Goal: Information Seeking & Learning: Learn about a topic

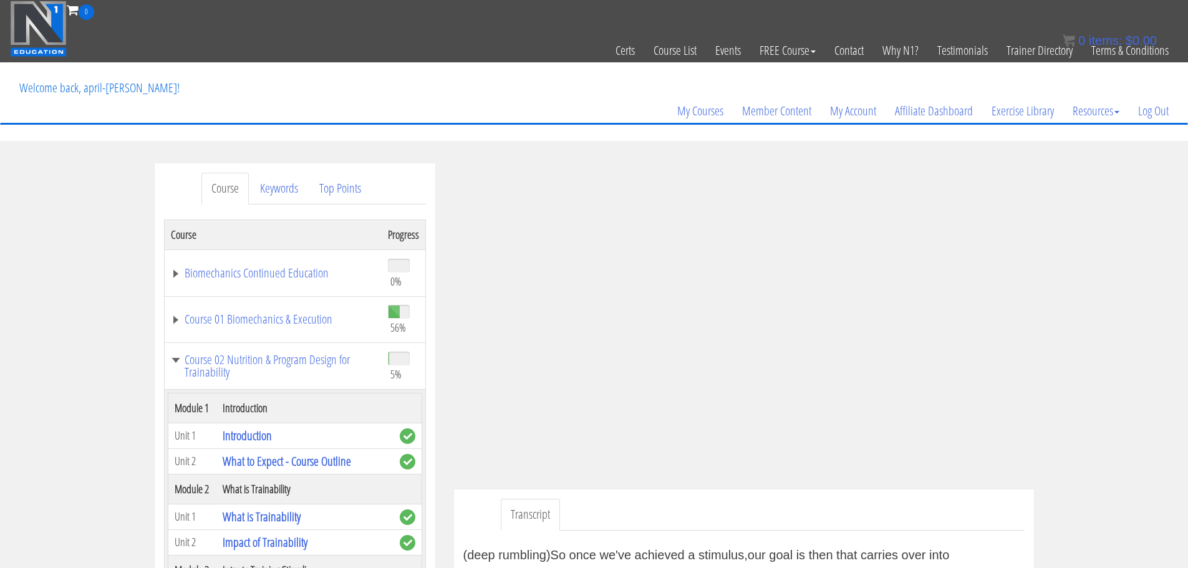
scroll to position [156, 0]
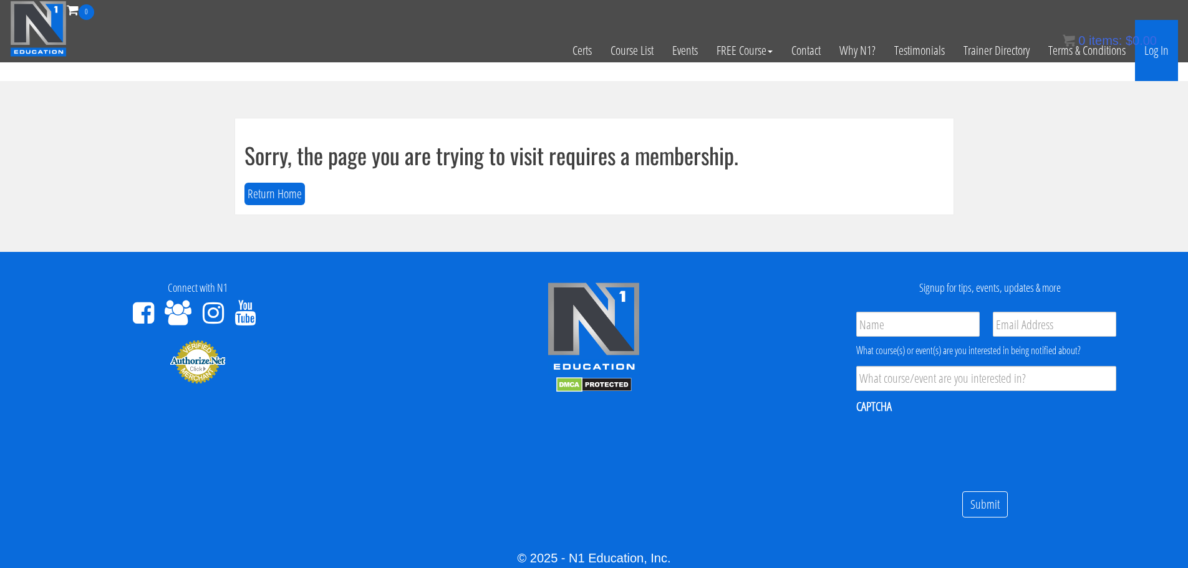
click at [1155, 54] on link "Log In" at bounding box center [1156, 50] width 43 height 61
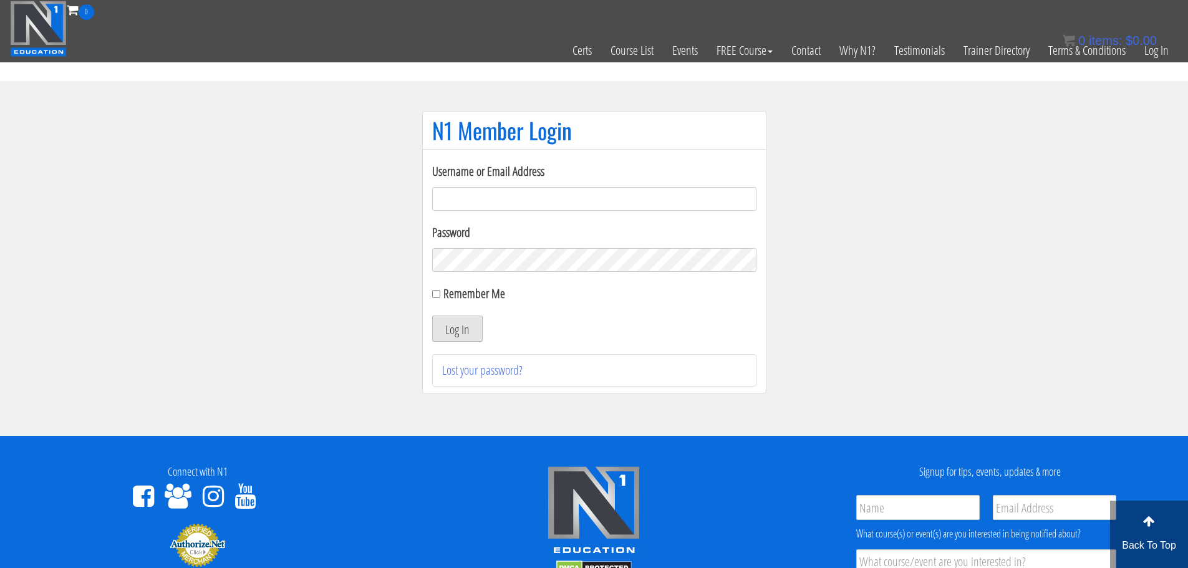
type input "[EMAIL_ADDRESS][DOMAIN_NAME]"
click at [464, 326] on button "Log In" at bounding box center [457, 328] width 51 height 26
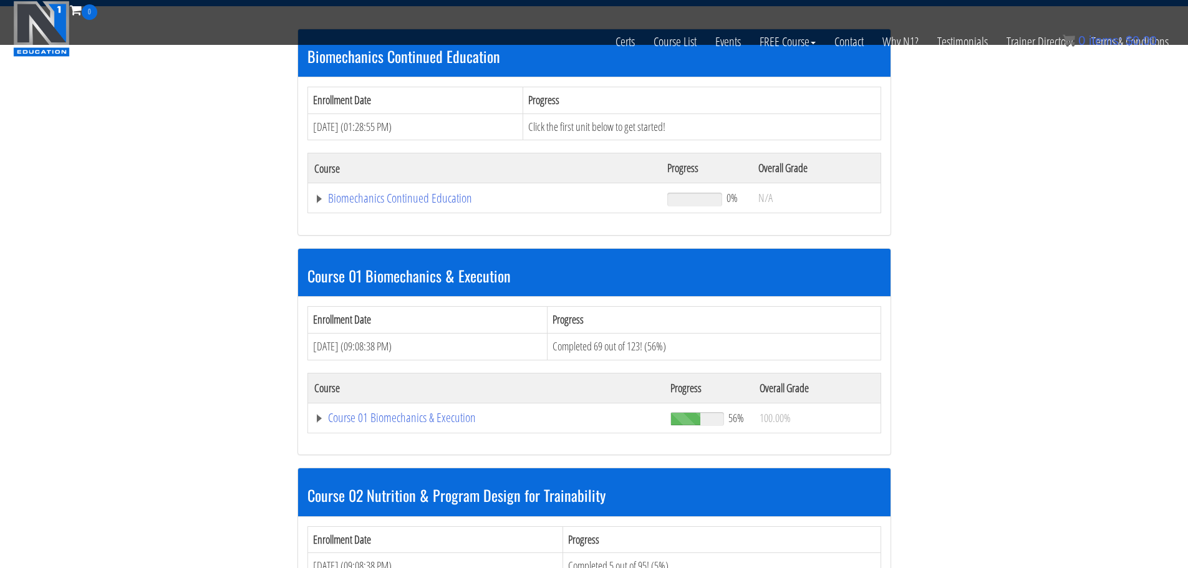
scroll to position [337, 0]
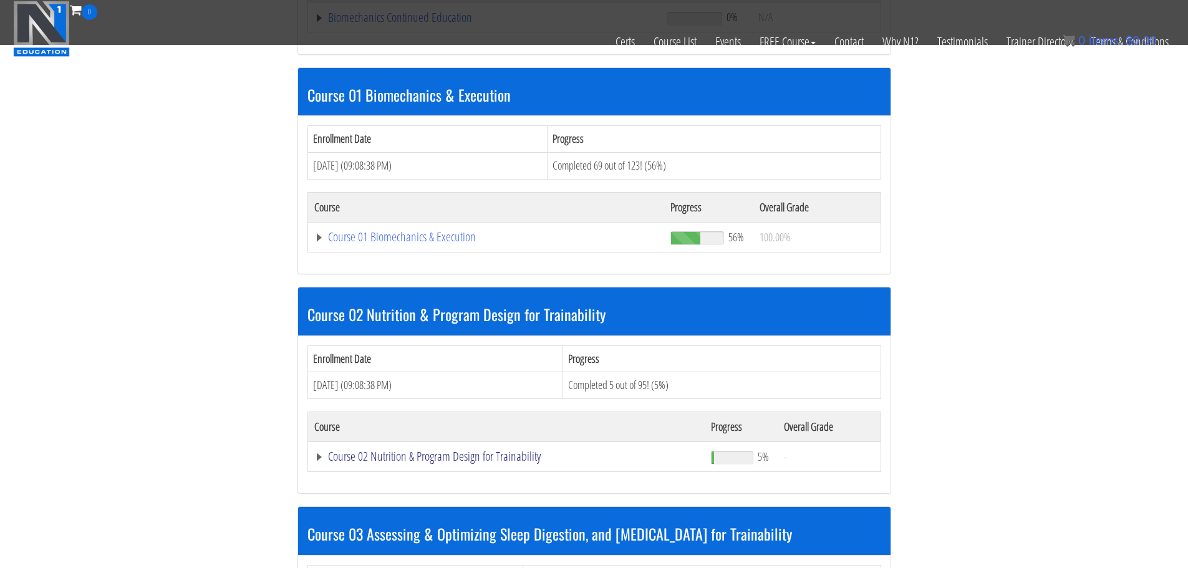
click at [490, 461] on link "Course 02 Nutrition & Program Design for Trainability" at bounding box center [506, 456] width 385 height 12
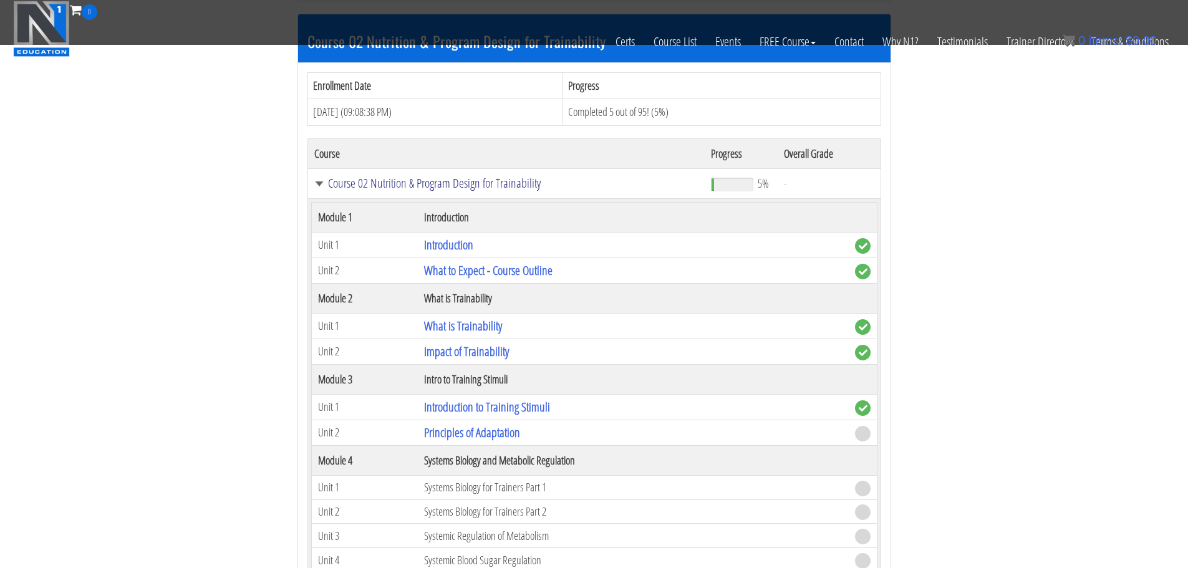
scroll to position [610, 0]
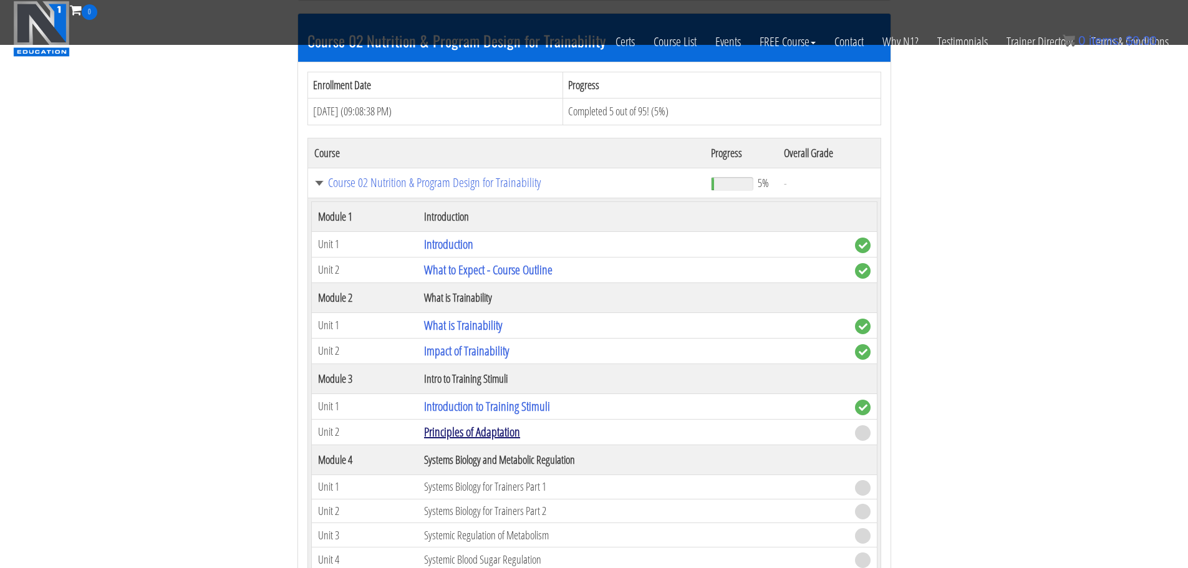
click at [501, 432] on link "Principles of Adaptation" at bounding box center [472, 431] width 96 height 17
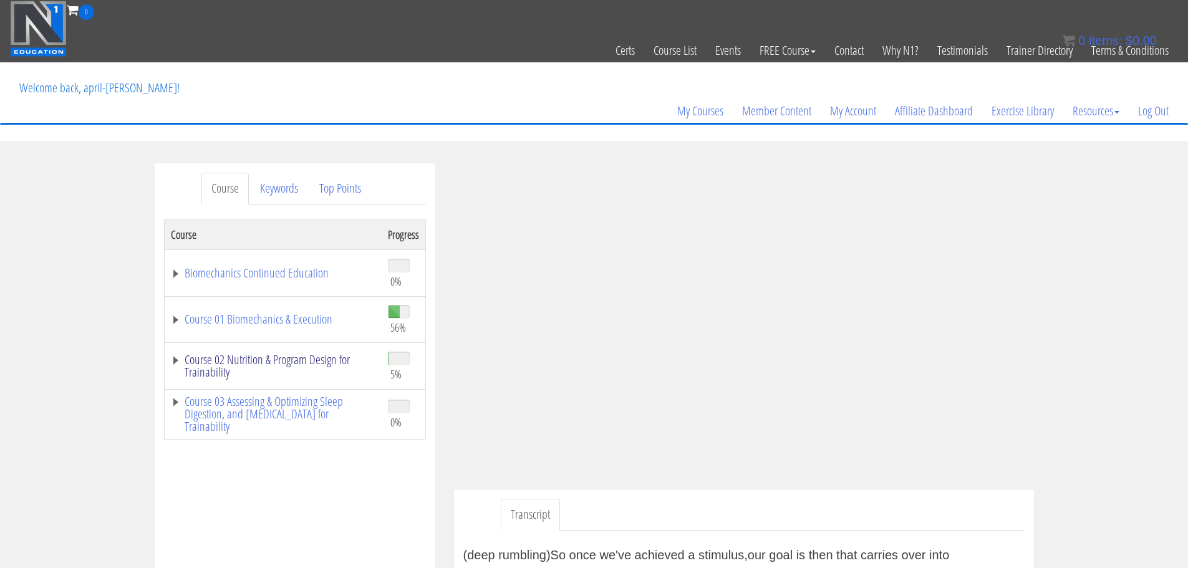
click at [289, 364] on link "Course 02 Nutrition & Program Design for Trainability" at bounding box center [273, 366] width 204 height 25
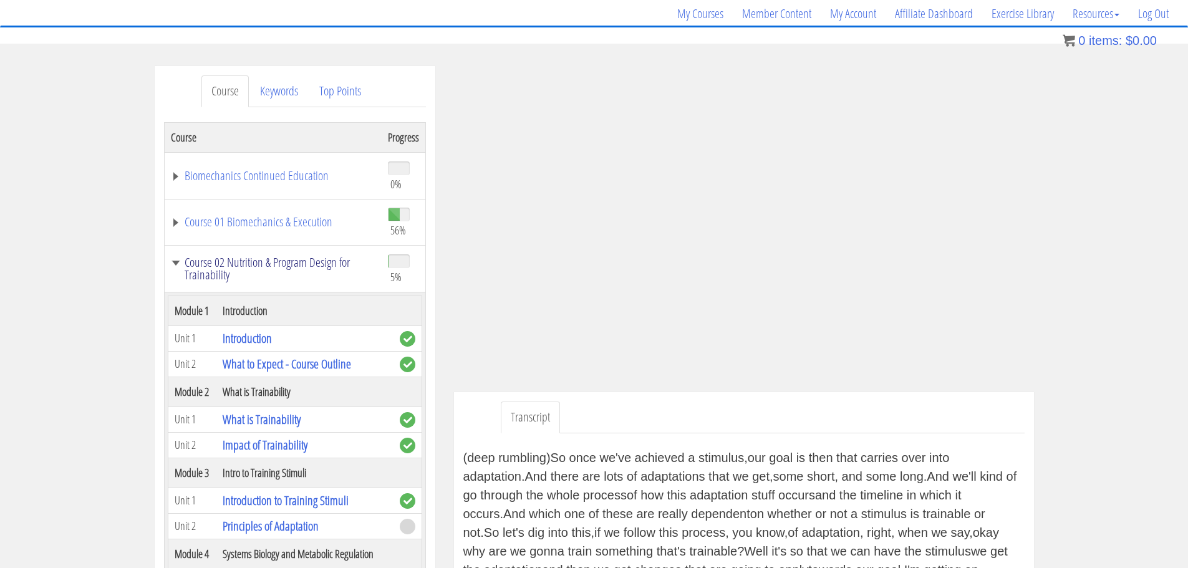
scroll to position [537, 0]
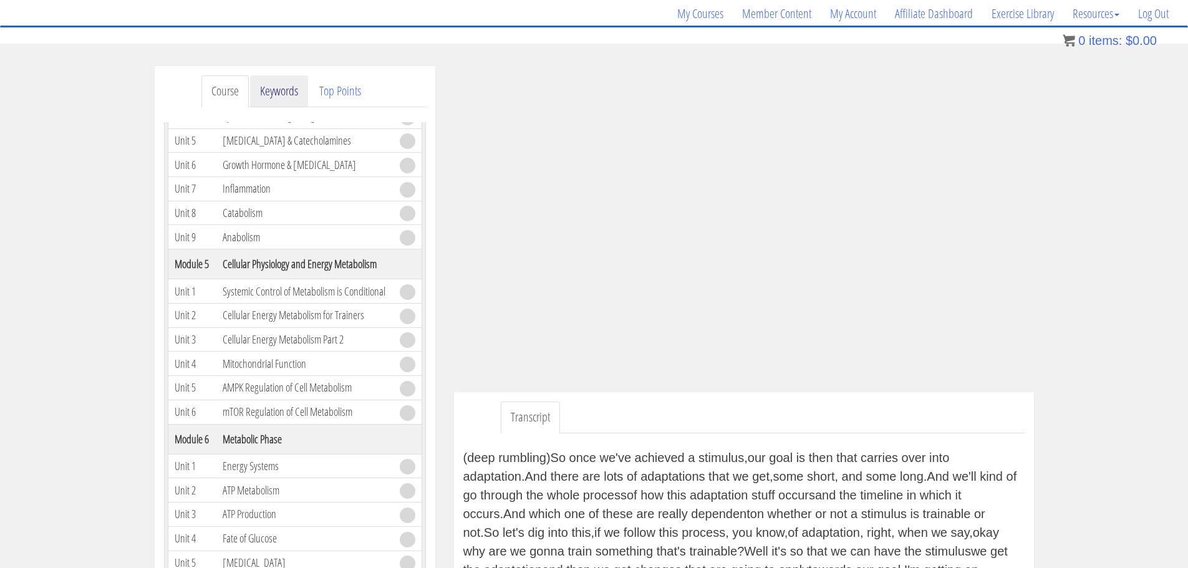
click at [290, 101] on link "Keywords" at bounding box center [279, 91] width 58 height 32
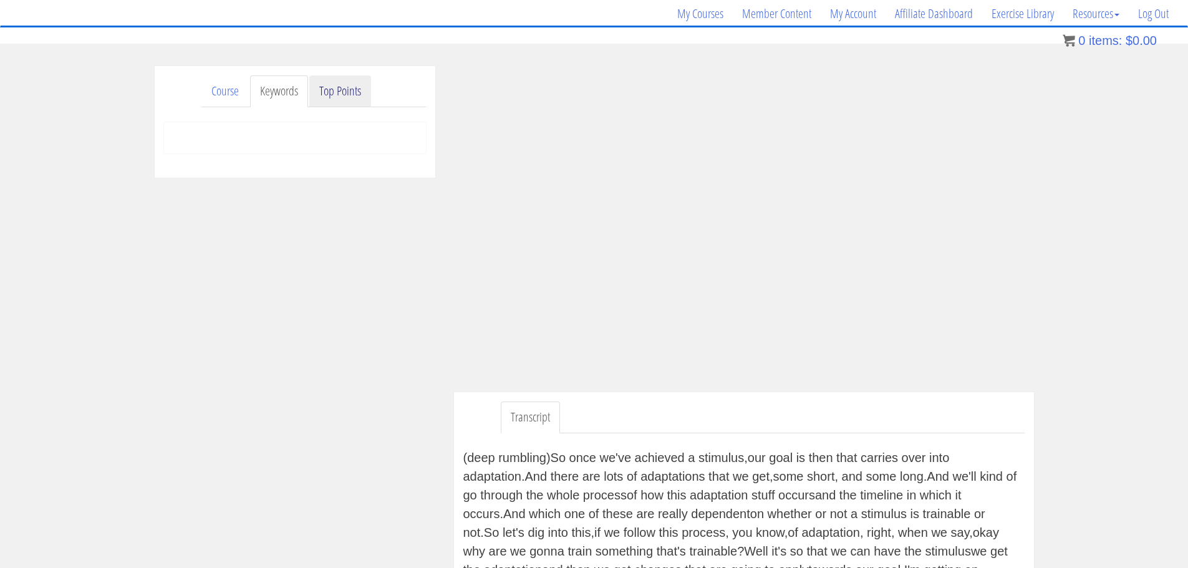
click at [357, 89] on link "Top Points" at bounding box center [340, 91] width 62 height 32
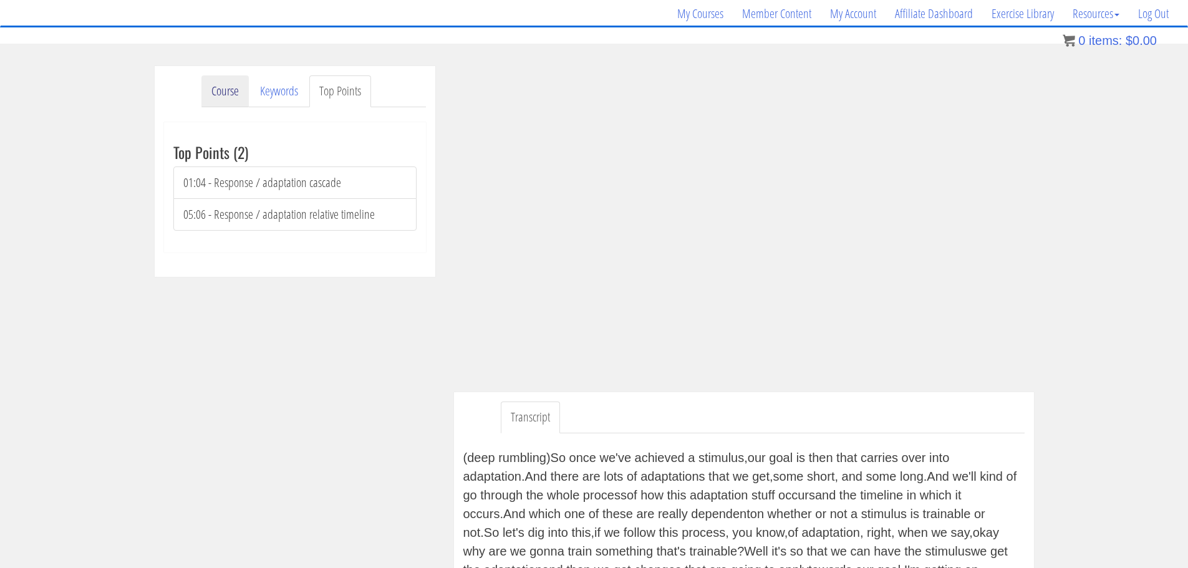
click at [234, 95] on link "Course" at bounding box center [224, 91] width 47 height 32
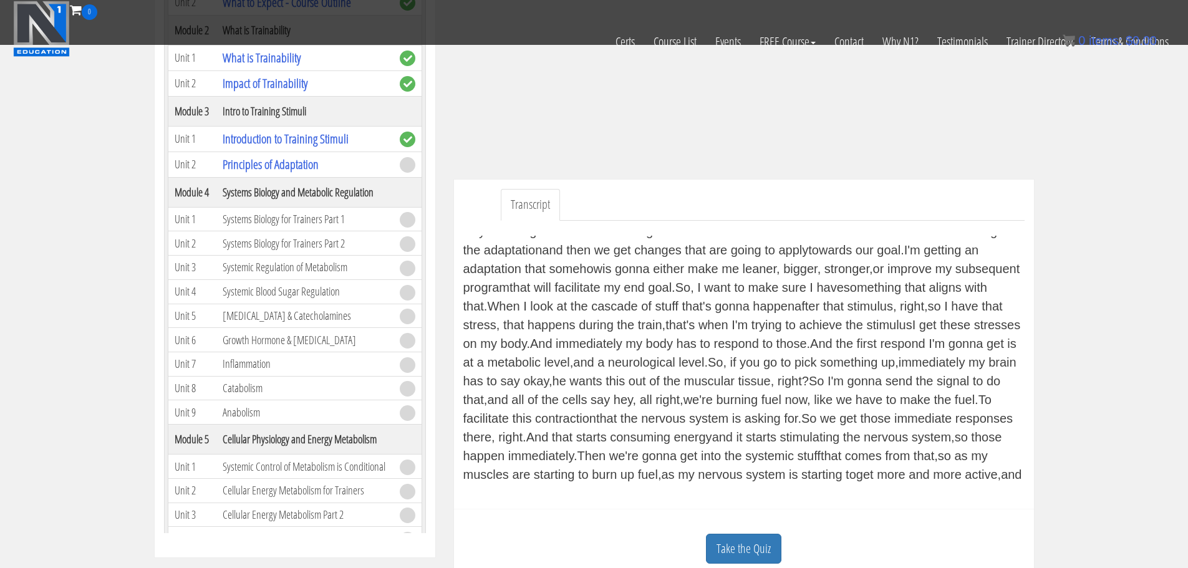
scroll to position [232, 0]
click at [727, 548] on link "Take the Quiz" at bounding box center [743, 548] width 75 height 31
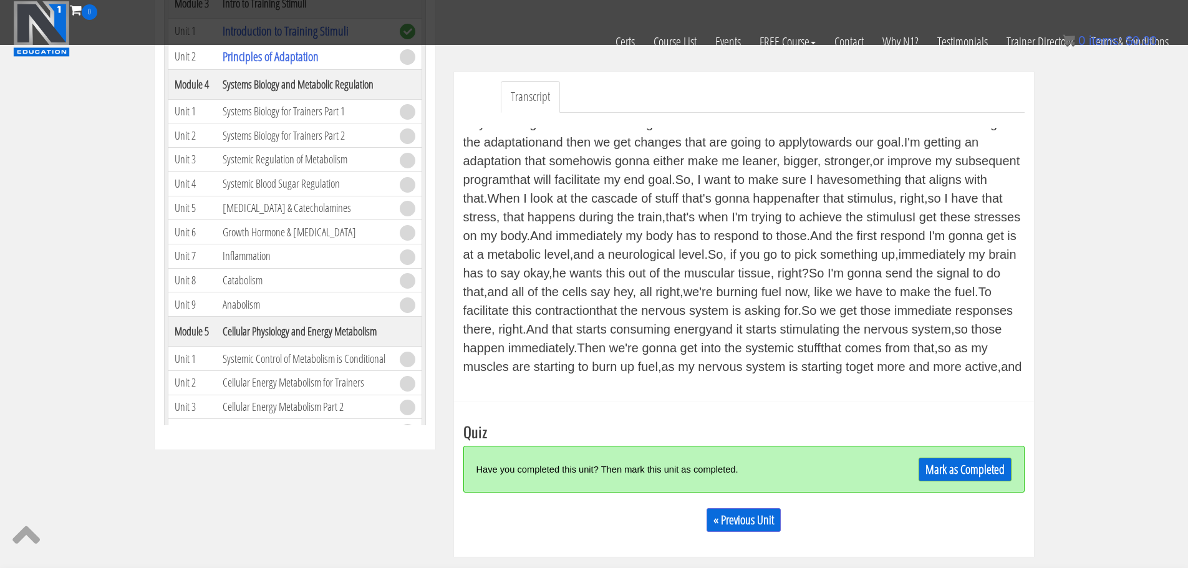
scroll to position [337, 0]
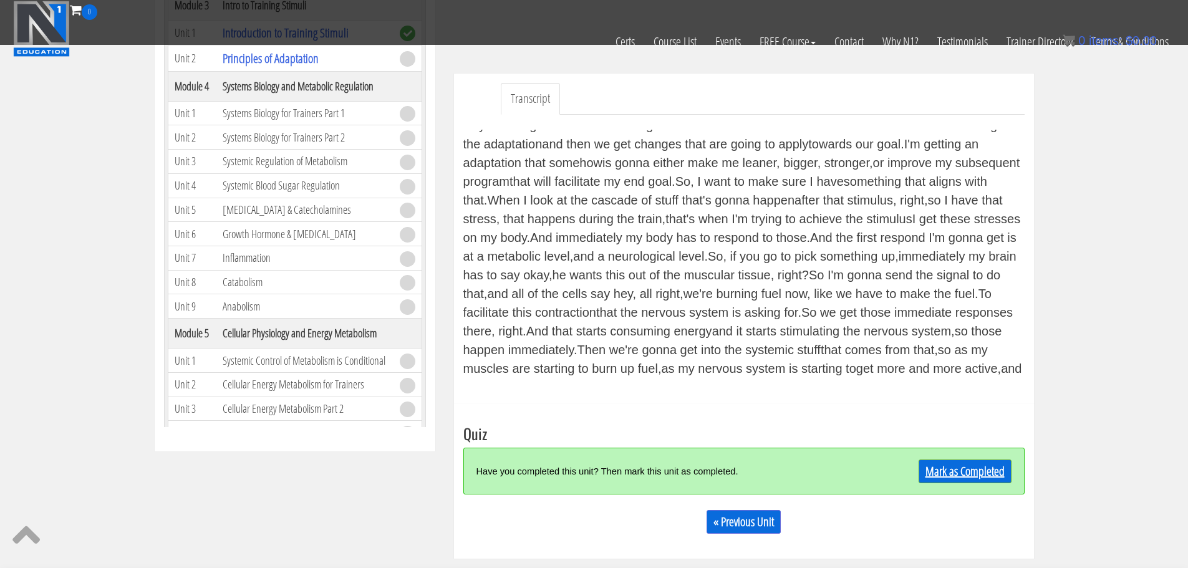
click at [937, 466] on link "Mark as Completed" at bounding box center [964, 471] width 93 height 24
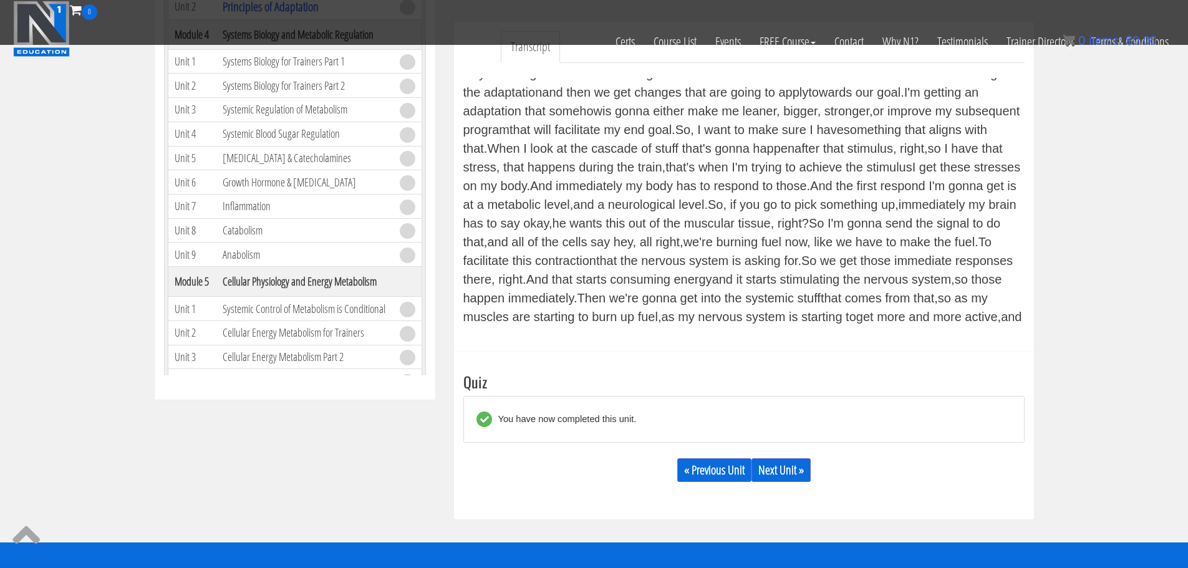
scroll to position [388, 0]
click at [791, 471] on link "Next Unit »" at bounding box center [780, 471] width 59 height 24
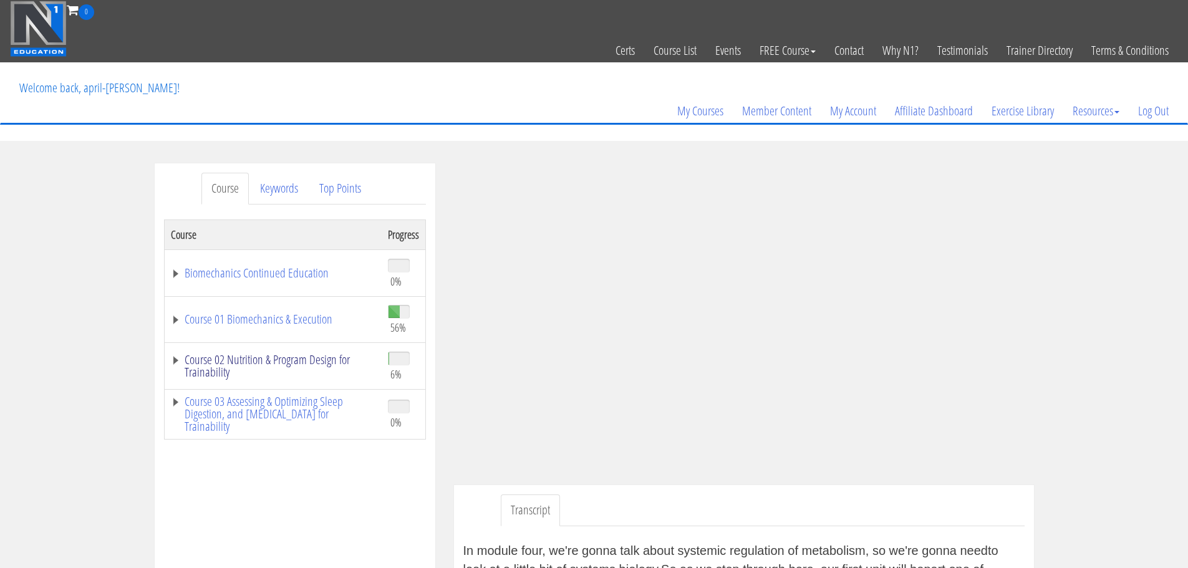
click at [325, 355] on link "Course 02 Nutrition & Program Design for Trainability" at bounding box center [273, 366] width 204 height 25
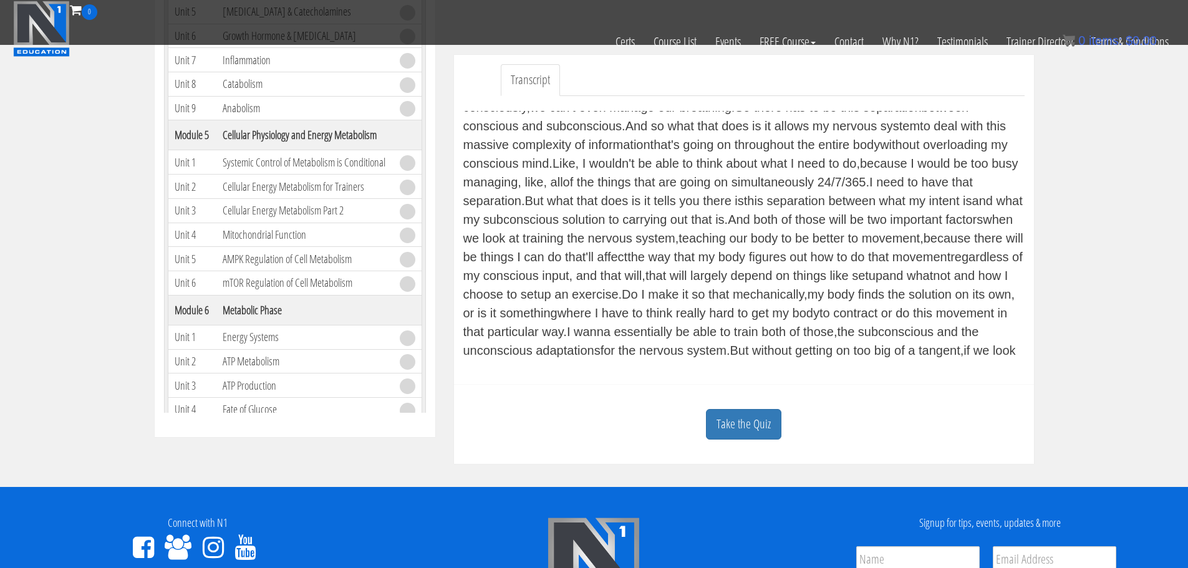
scroll to position [352, 0]
click at [762, 425] on link "Take the Quiz" at bounding box center [743, 424] width 75 height 31
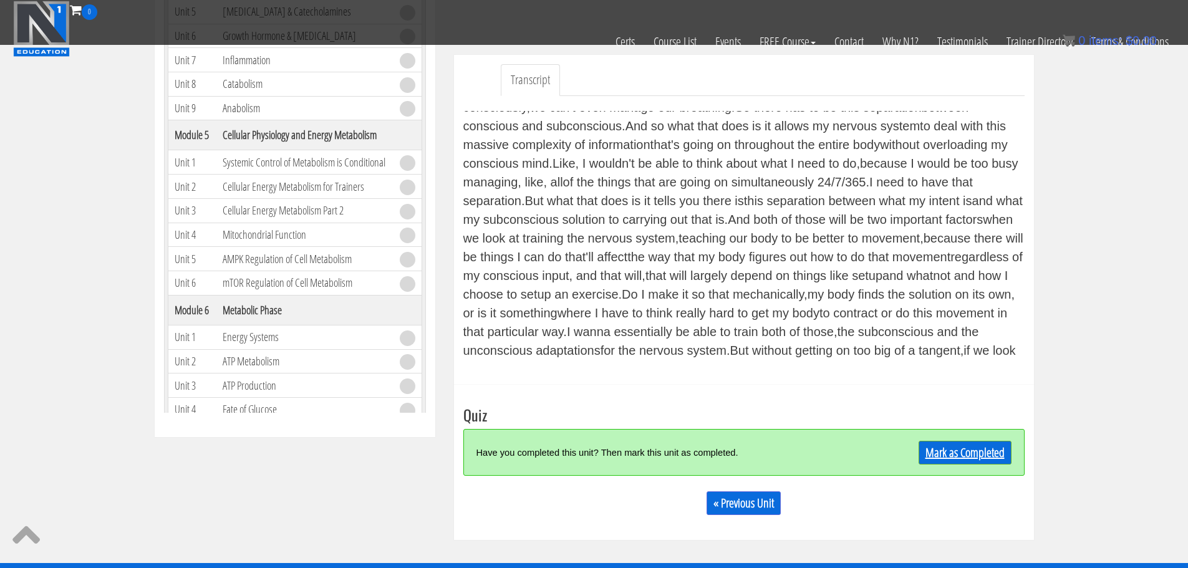
click at [955, 452] on link "Mark as Completed" at bounding box center [964, 453] width 93 height 24
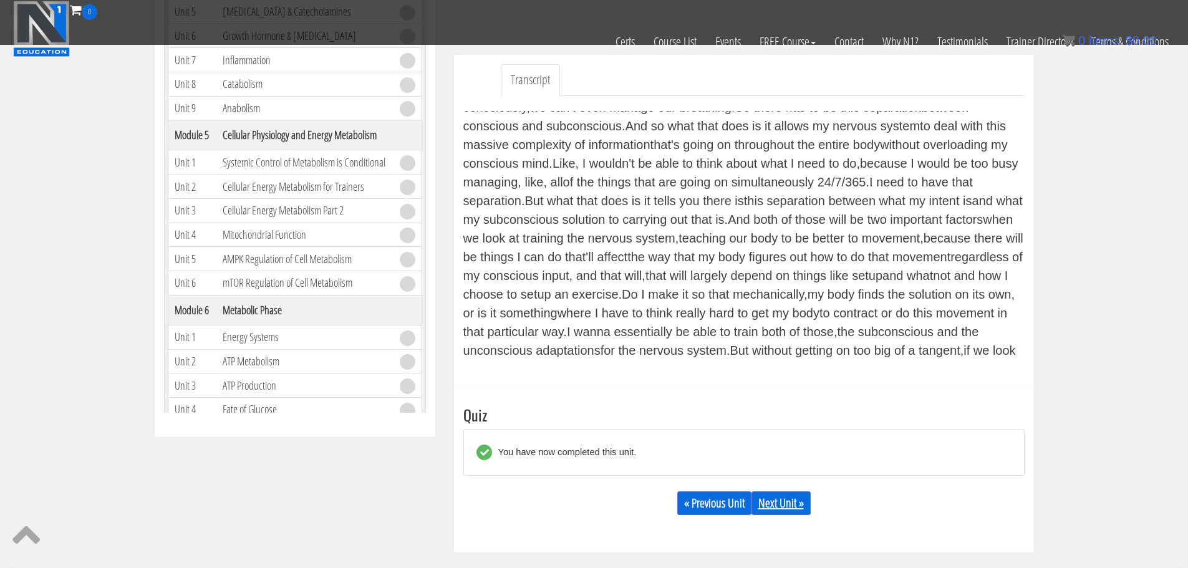
click at [794, 506] on link "Next Unit »" at bounding box center [780, 503] width 59 height 24
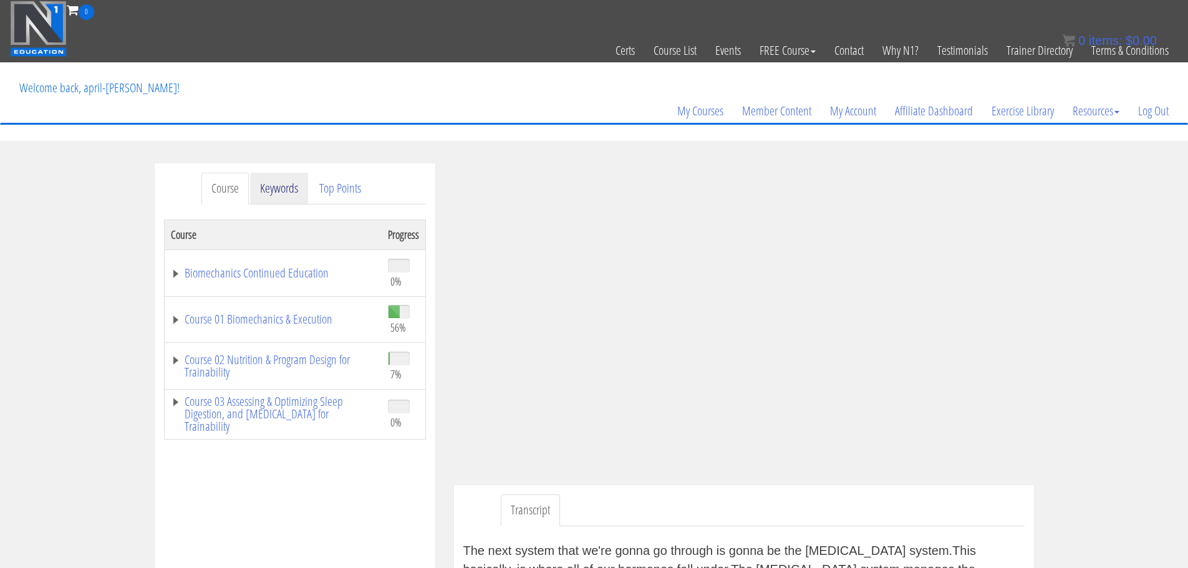
click at [285, 195] on link "Keywords" at bounding box center [279, 189] width 58 height 32
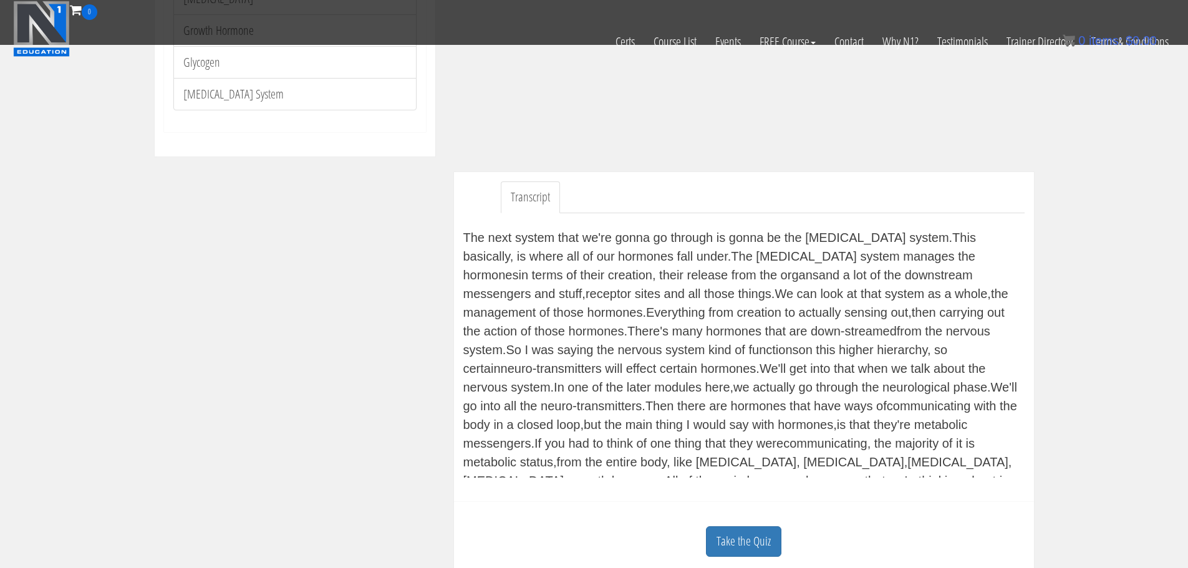
scroll to position [236, 0]
click at [733, 549] on link "Take the Quiz" at bounding box center [743, 540] width 75 height 31
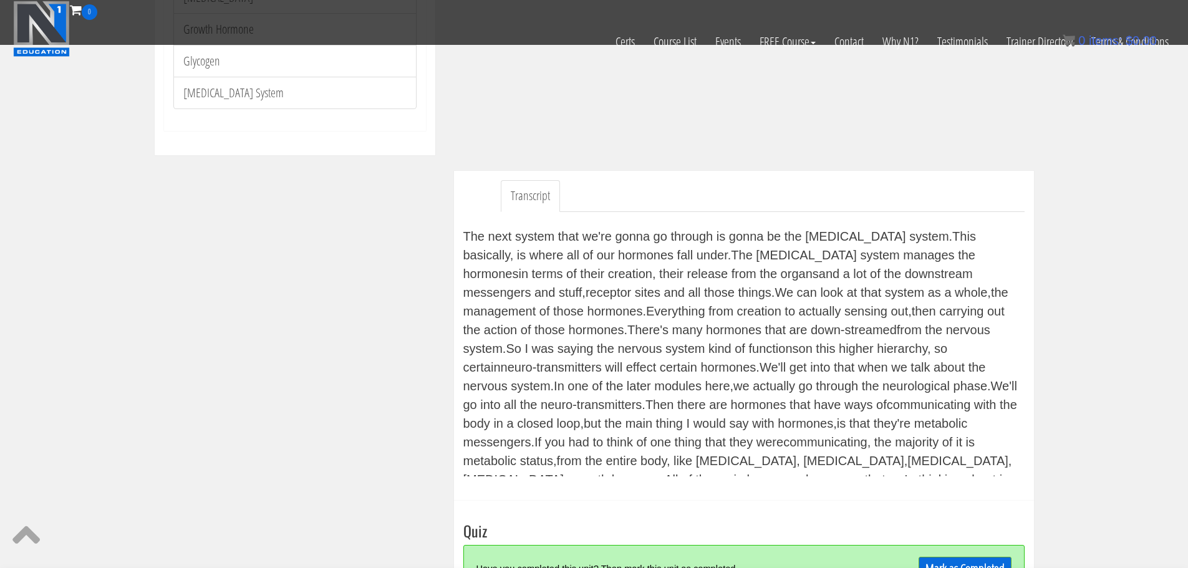
scroll to position [380, 0]
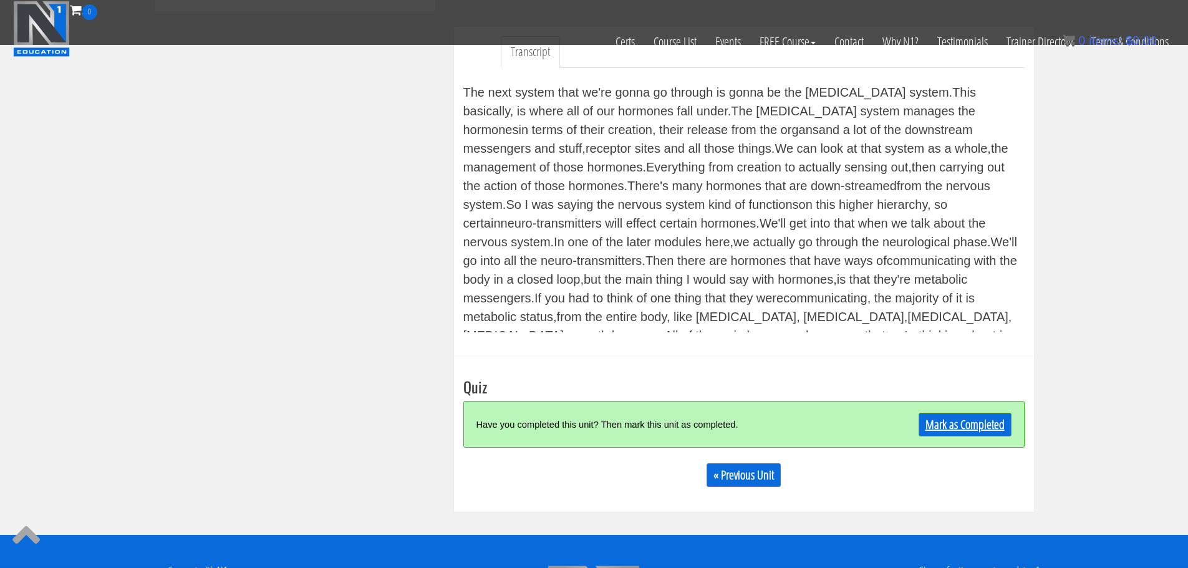
click at [967, 428] on link "Mark as Completed" at bounding box center [964, 425] width 93 height 24
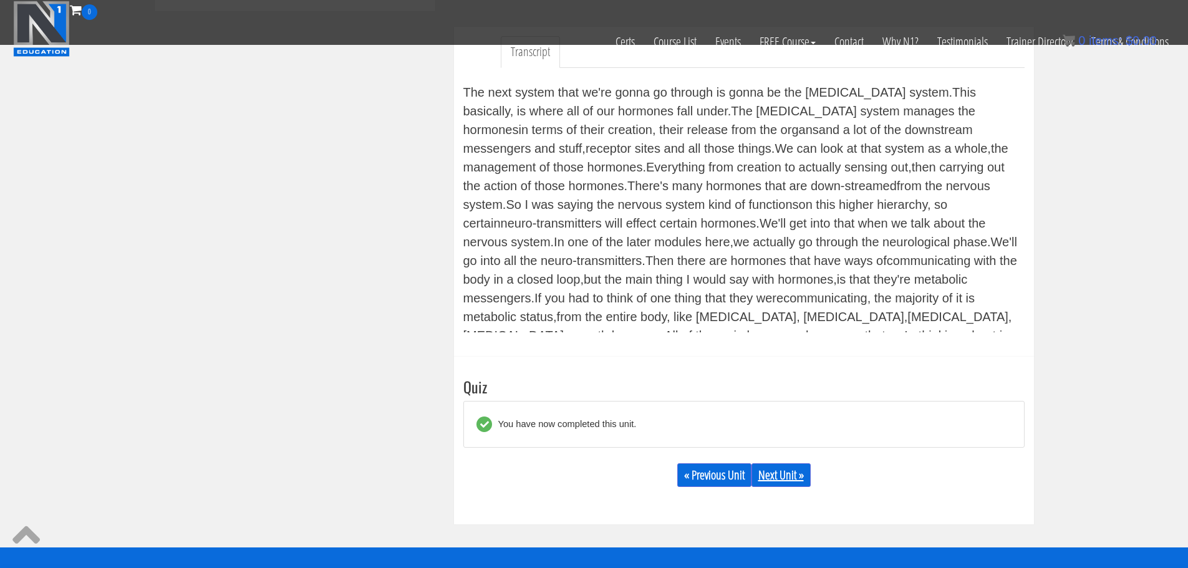
click at [789, 482] on link "Next Unit »" at bounding box center [780, 475] width 59 height 24
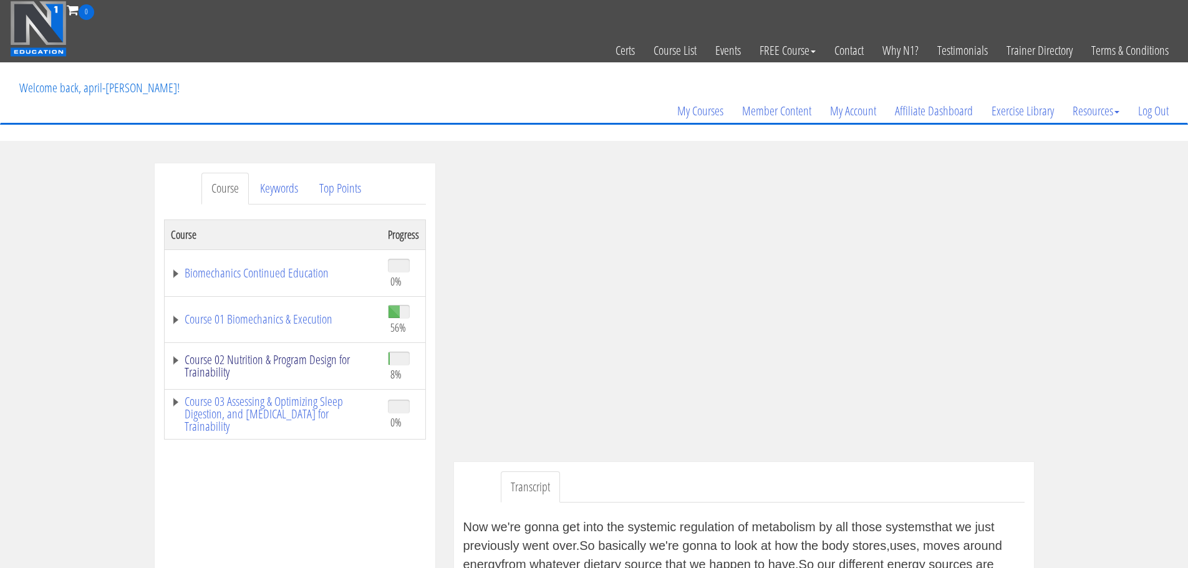
click at [269, 364] on link "Course 02 Nutrition & Program Design for Trainability" at bounding box center [273, 366] width 204 height 25
